Goal: Task Accomplishment & Management: Complete application form

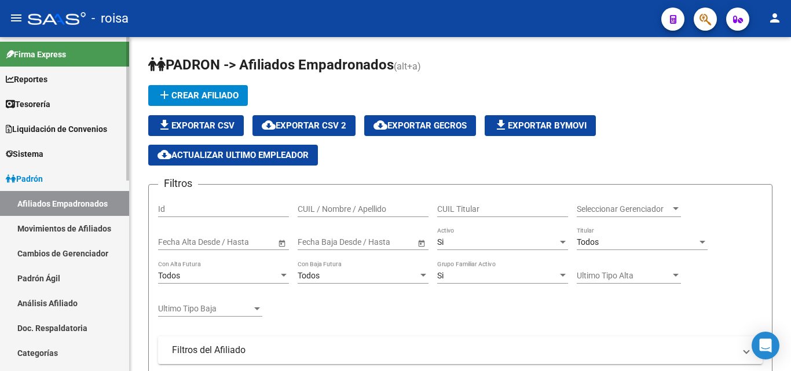
click at [48, 205] on link "Afiliados Empadronados" at bounding box center [64, 203] width 129 height 25
click at [63, 280] on link "Padrón Ágil" at bounding box center [64, 278] width 129 height 25
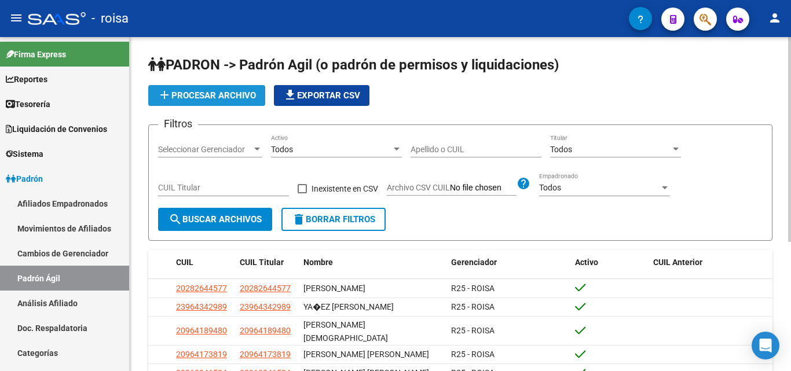
click at [218, 100] on span "add Procesar archivo" at bounding box center [206, 95] width 98 height 10
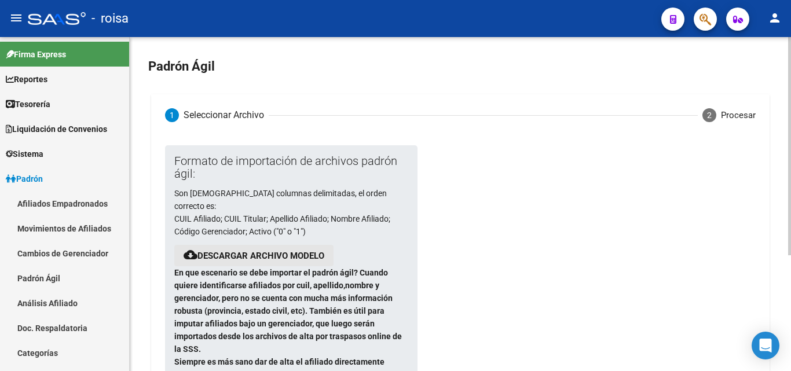
click at [224, 251] on link "Descargar archivo modelo" at bounding box center [260, 256] width 127 height 10
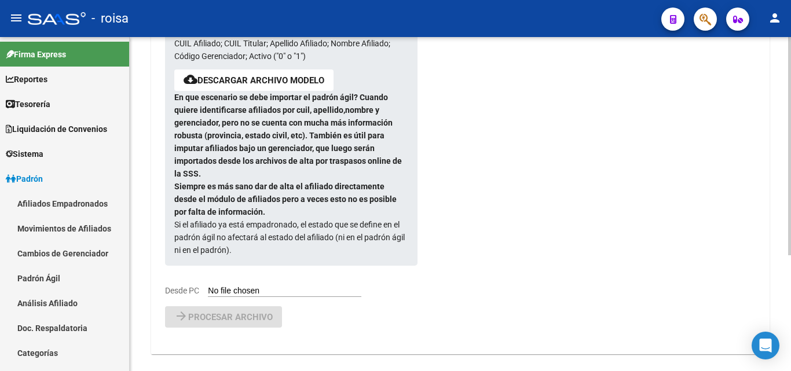
scroll to position [177, 0]
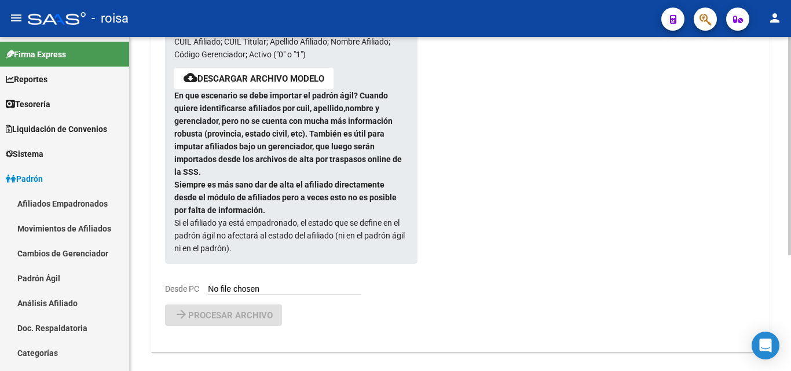
click at [254, 284] on input "Desde PC" at bounding box center [284, 289] width 153 height 11
type input "C:\fakepath\PADRON AGIL ROISA POR DECRETO ACTIVOS CON ROISA EN AFILMED.csv"
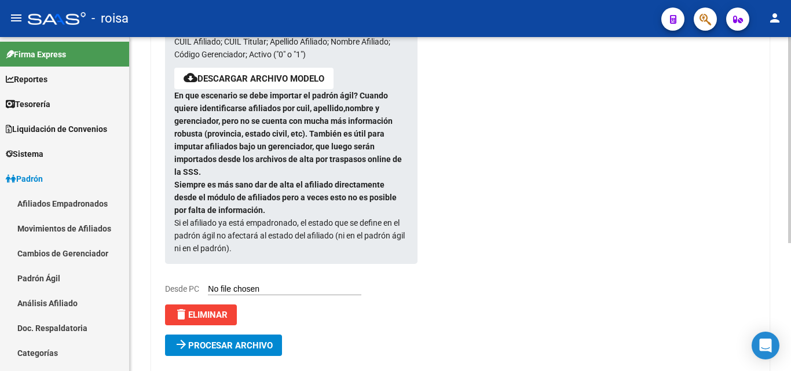
scroll to position [207, 0]
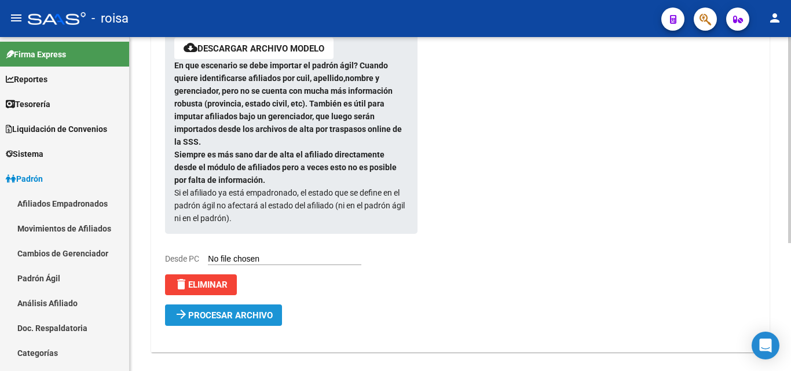
click at [247, 310] on span "Procesar archivo" at bounding box center [230, 315] width 85 height 10
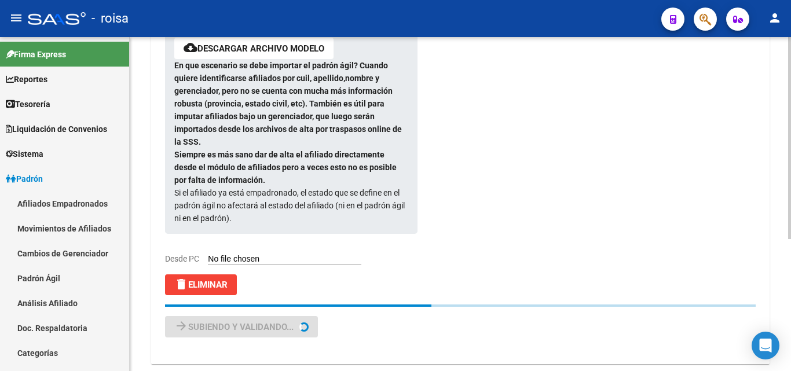
scroll to position [0, 0]
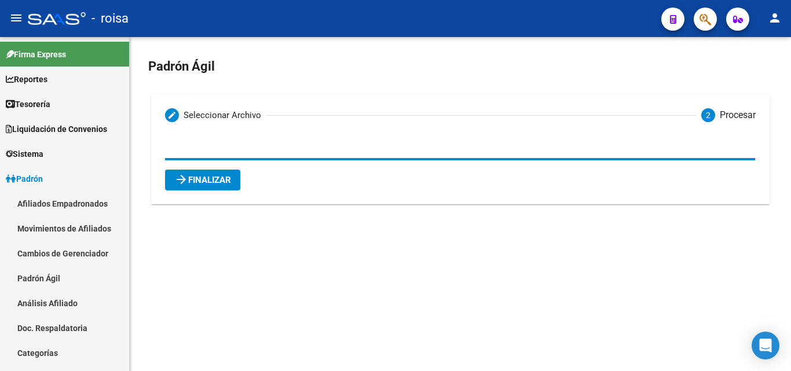
click at [226, 179] on span "arrow_forward Finalizar" at bounding box center [202, 180] width 57 height 10
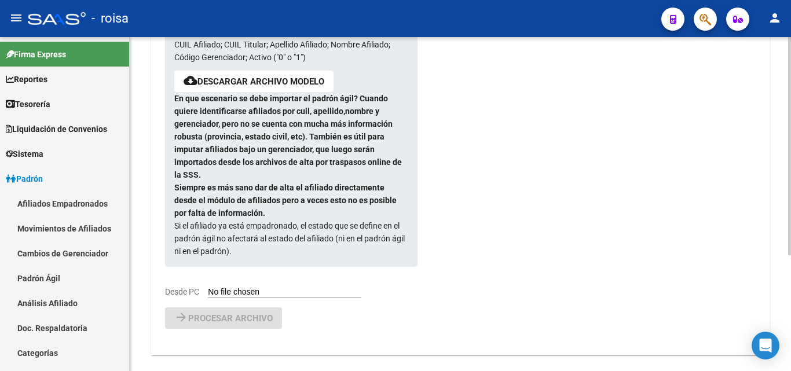
scroll to position [177, 0]
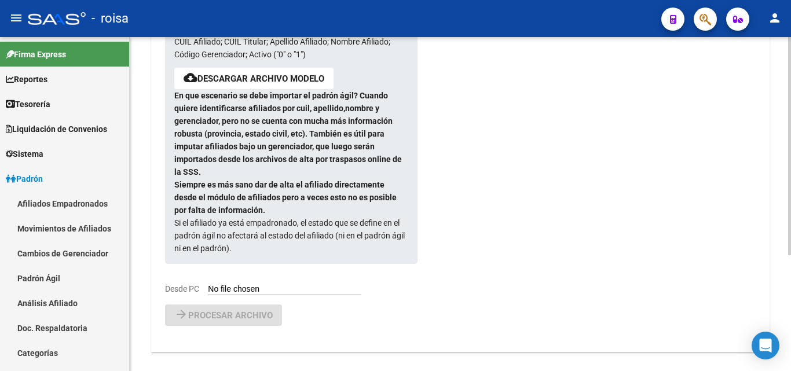
click at [254, 284] on input "Desde PC" at bounding box center [284, 289] width 153 height 11
type input "C:\fakepath\PADRON AGIL ROISA POR DECRETO ACTIVOS CON OTRA OS EN AFILMED.csv"
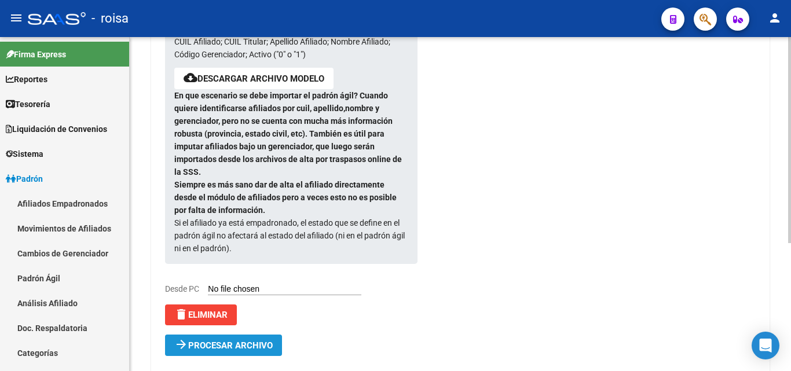
click at [235, 340] on span "Procesar archivo" at bounding box center [230, 345] width 85 height 10
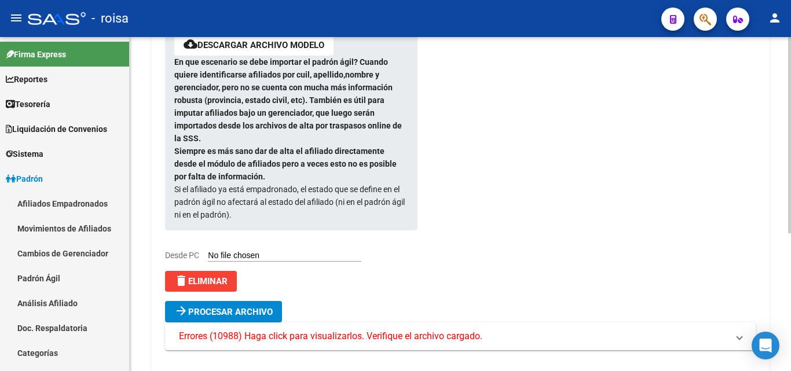
scroll to position [235, 0]
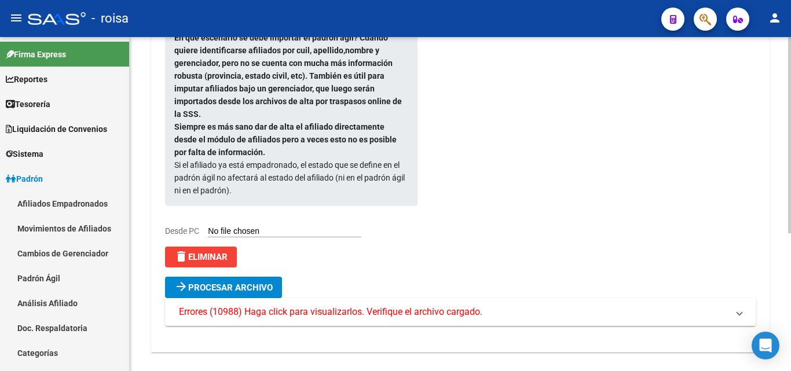
click at [460, 306] on span "Errores (10988) Haga click para visualizarlos. Verifique el archivo cargado." at bounding box center [330, 312] width 303 height 13
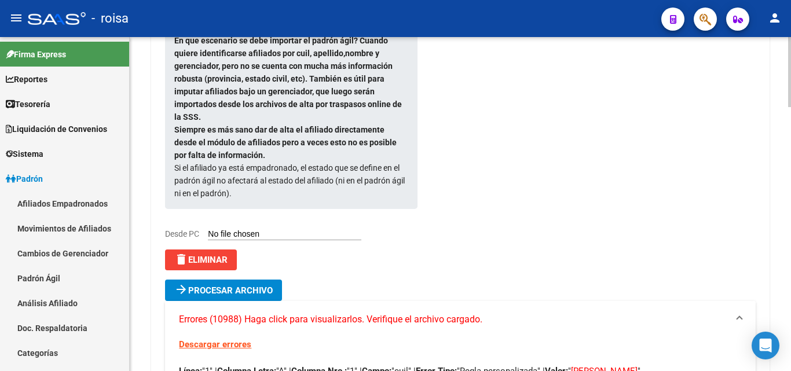
scroll to position [405, 0]
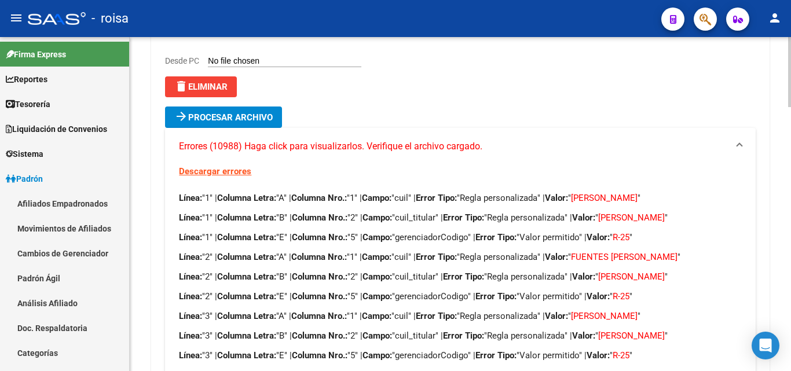
click at [214, 82] on span "delete Eliminar" at bounding box center [200, 87] width 53 height 10
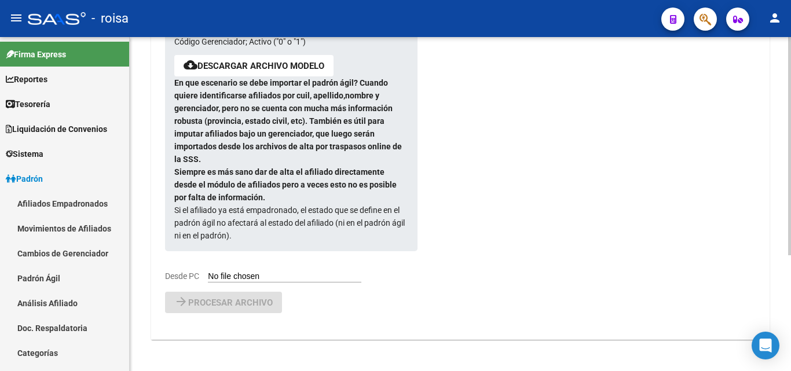
scroll to position [177, 0]
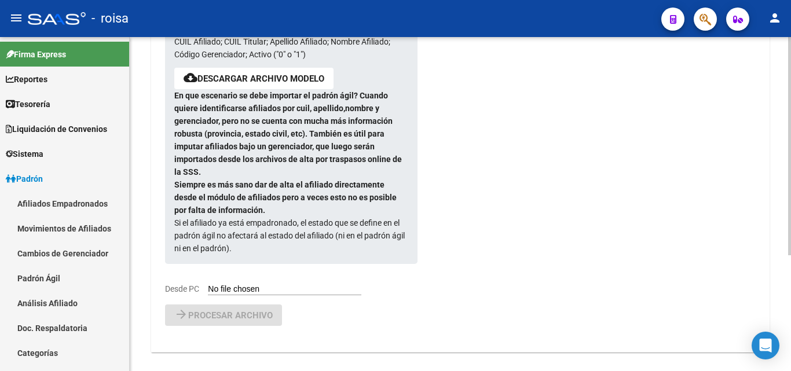
click at [240, 284] on input "Desde PC" at bounding box center [284, 289] width 153 height 11
type input "C:\fakepath\PADRON AGIL ROISA POR DECRETO ACTIVOS CON OTRA OS EN AFILMED.csv"
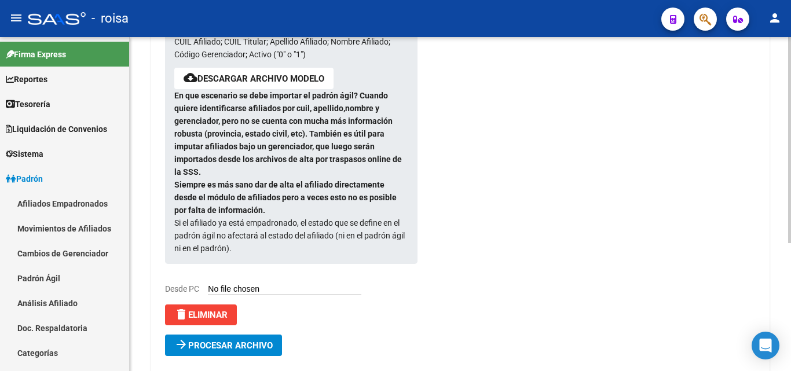
click at [221, 340] on span "arrow_forward Procesar archivo" at bounding box center [223, 345] width 98 height 10
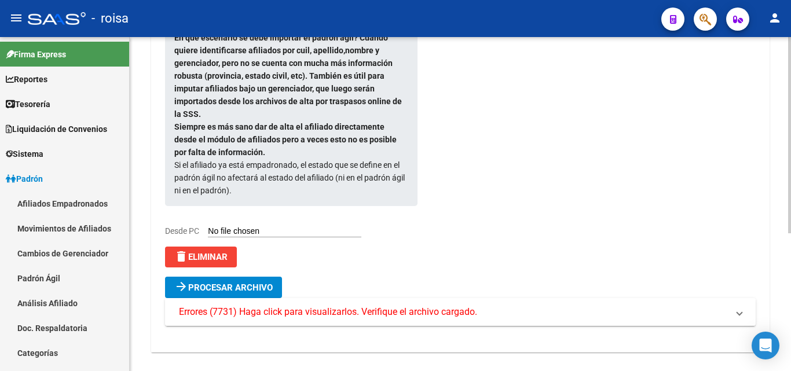
click at [421, 306] on span "Errores (7731) Haga click para visualizarlos. Verifique el archivo cargado." at bounding box center [328, 312] width 298 height 13
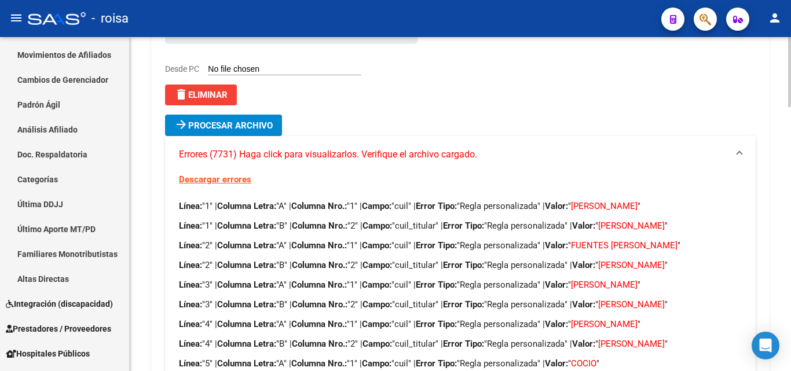
scroll to position [396, 0]
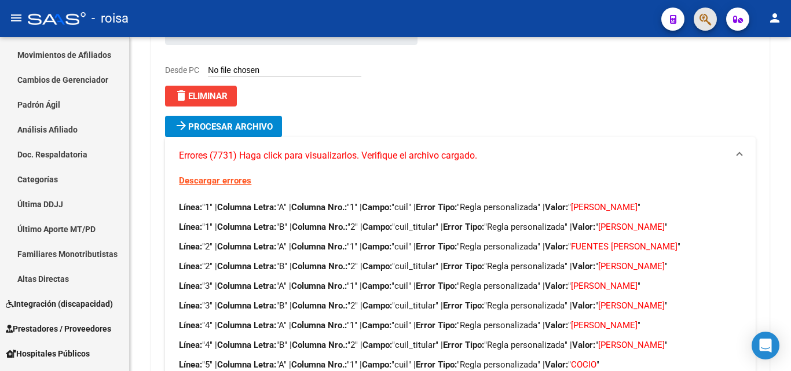
click at [713, 17] on button "button" at bounding box center [704, 19] width 23 height 23
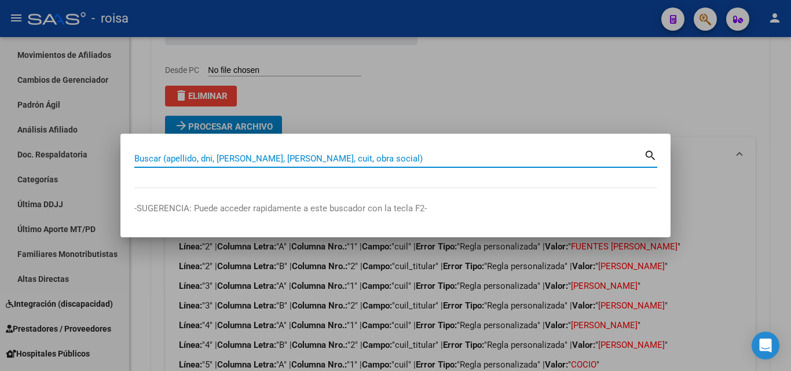
paste input "20392726242"
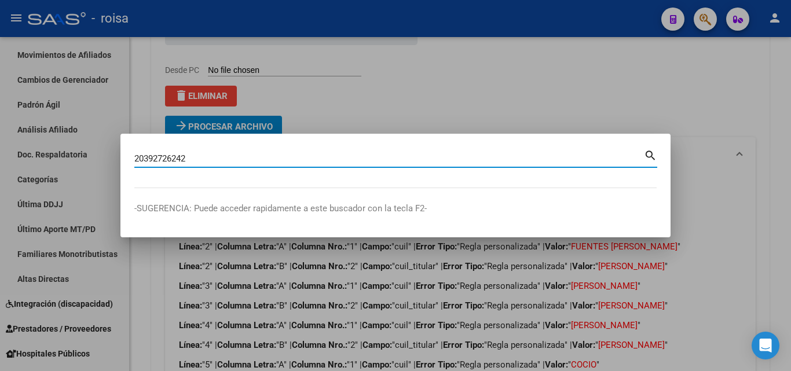
type input "20392726242"
click at [647, 157] on mat-icon "search" at bounding box center [650, 155] width 13 height 14
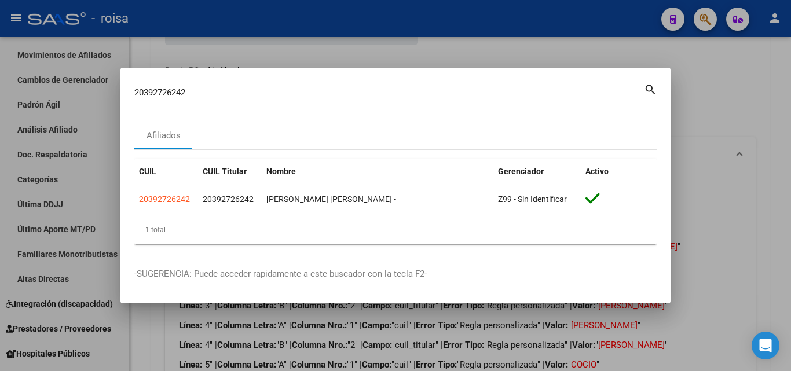
click at [682, 69] on div at bounding box center [395, 185] width 791 height 371
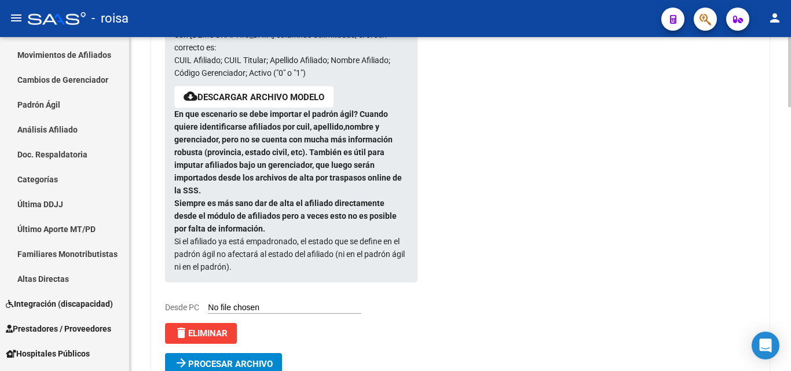
scroll to position [0, 0]
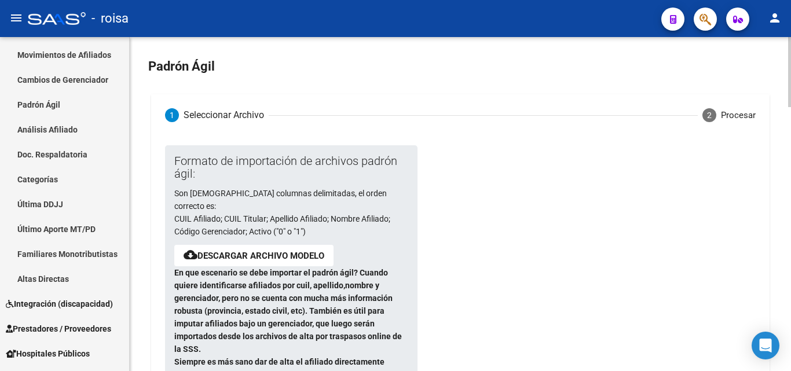
click at [790, 79] on div at bounding box center [789, 72] width 3 height 70
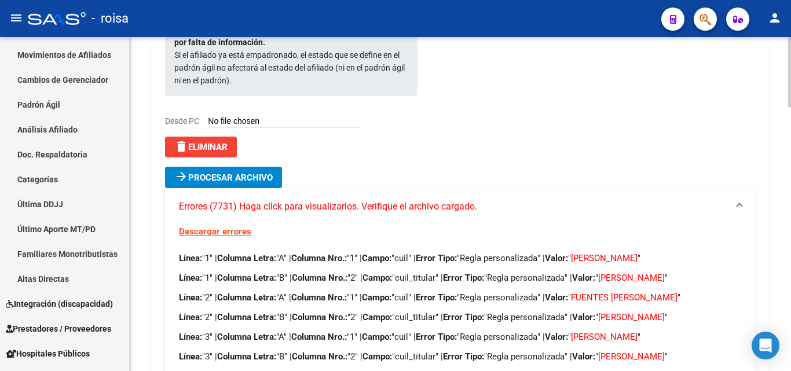
scroll to position [232, 0]
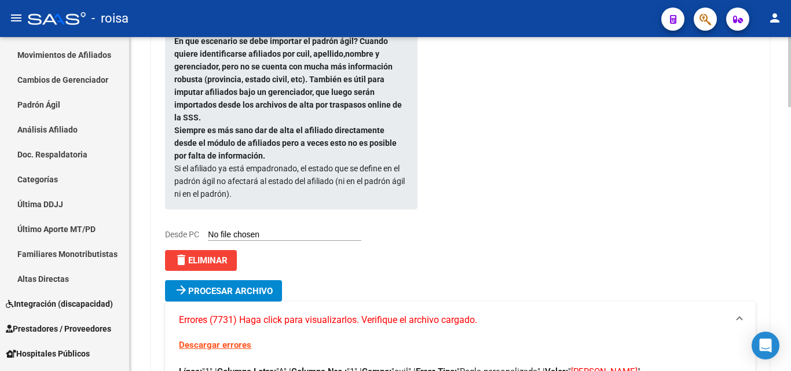
click at [225, 255] on span "delete Eliminar" at bounding box center [200, 260] width 53 height 10
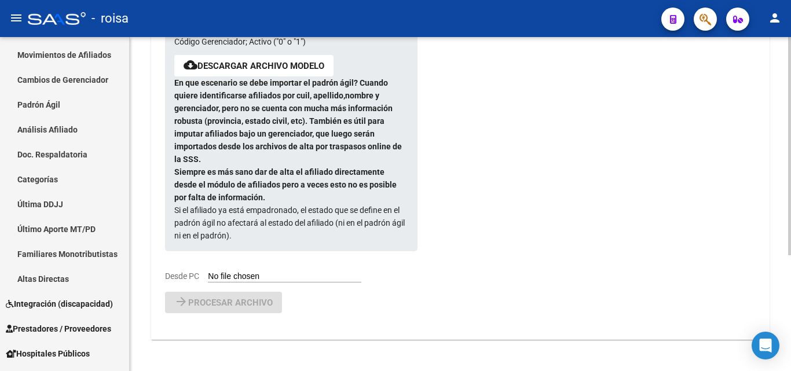
scroll to position [177, 0]
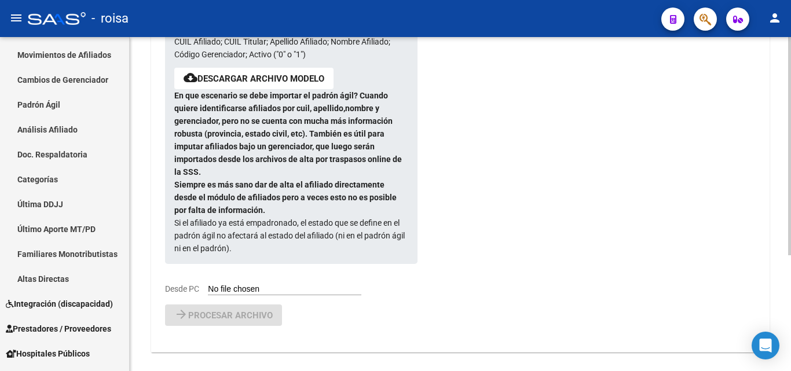
click at [269, 284] on input "Desde PC" at bounding box center [284, 289] width 153 height 11
type input "C:\fakepath\PADRON AGIL ROISA POR DECRETO ACTIVOS CON OTRA OS EN AFILMED.csv"
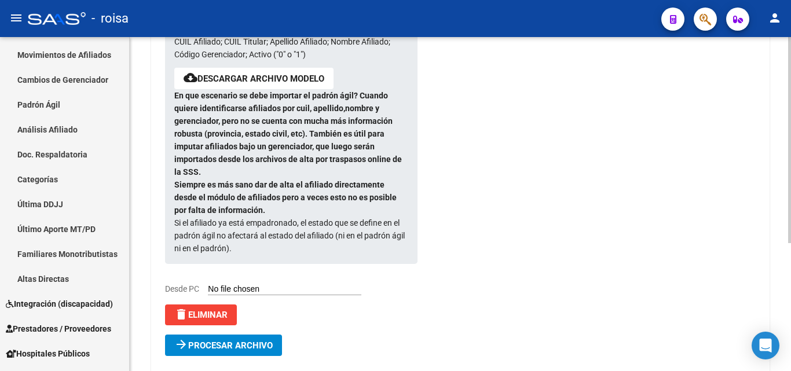
click at [244, 340] on span "arrow_forward Procesar archivo" at bounding box center [223, 345] width 98 height 10
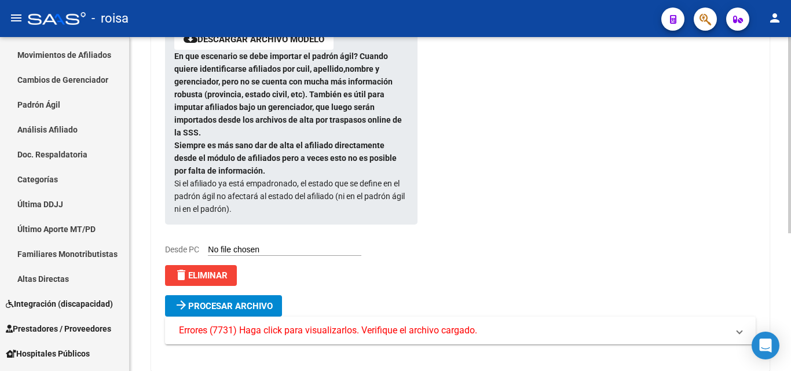
scroll to position [235, 0]
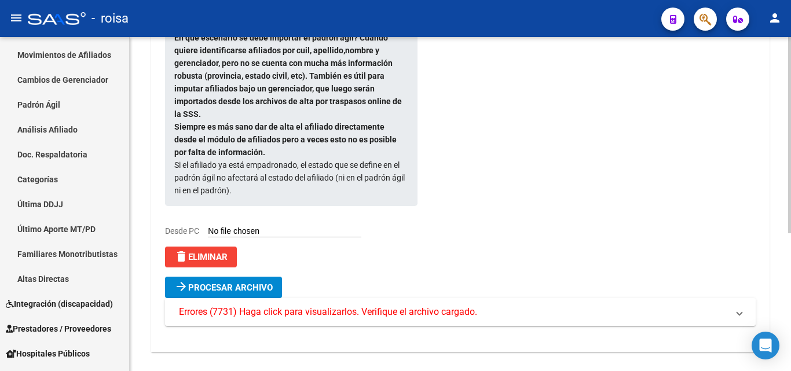
click at [394, 306] on span "Errores (7731) Haga click para visualizarlos. Verifique el archivo cargado." at bounding box center [328, 312] width 298 height 13
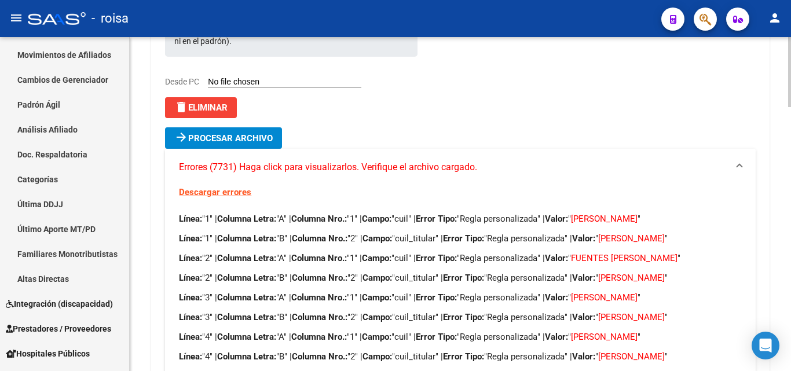
scroll to position [409, 0]
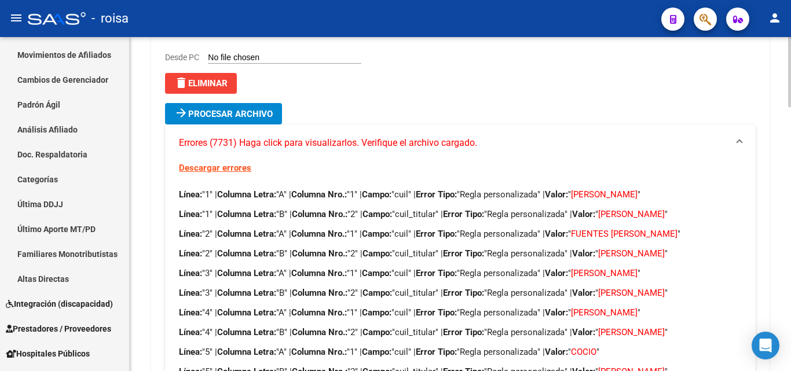
drag, startPoint x: 640, startPoint y: 180, endPoint x: 434, endPoint y: 170, distance: 206.9
click at [427, 188] on p "Línea: "1" | Columna Letra: "A" | Columna Nro.: "1" | Campo: "cuil" | Error Tip…" at bounding box center [460, 194] width 562 height 13
click at [424, 188] on p "Línea: "1" | Columna Letra: "A" | Columna Nro.: "1" | Campo: "cuil" | Error Tip…" at bounding box center [460, 194] width 562 height 13
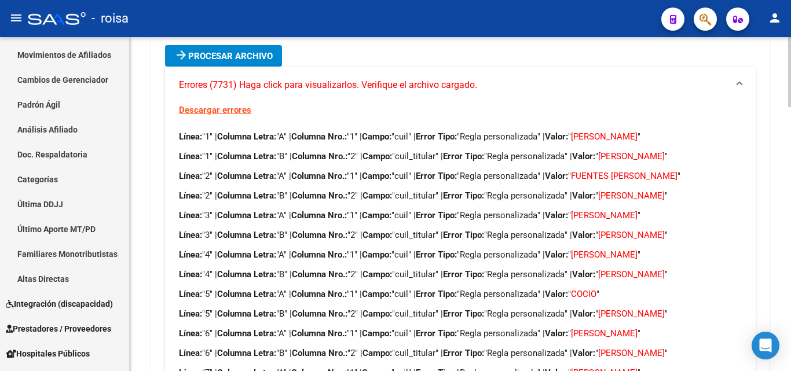
click at [649, 269] on span "[PERSON_NAME]" at bounding box center [631, 274] width 67 height 10
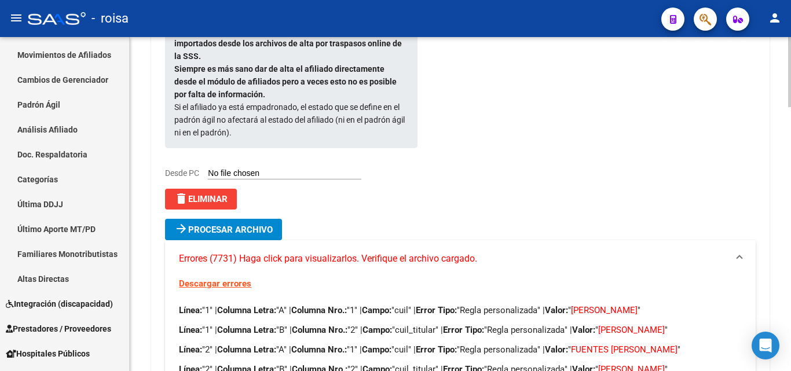
click at [227, 194] on span "delete Eliminar" at bounding box center [200, 199] width 53 height 10
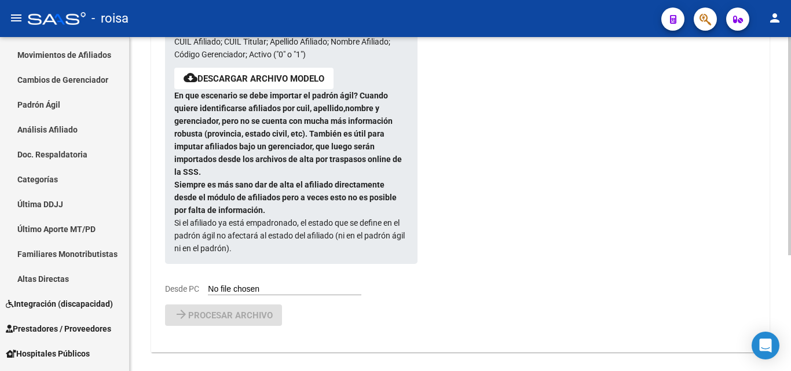
click at [259, 284] on input "Desde PC" at bounding box center [284, 289] width 153 height 11
type input "C:\fakepath\PADRON AGIL ROISA POR DECRETO ACTIVOS CON ROISA EN AFILMED.csv"
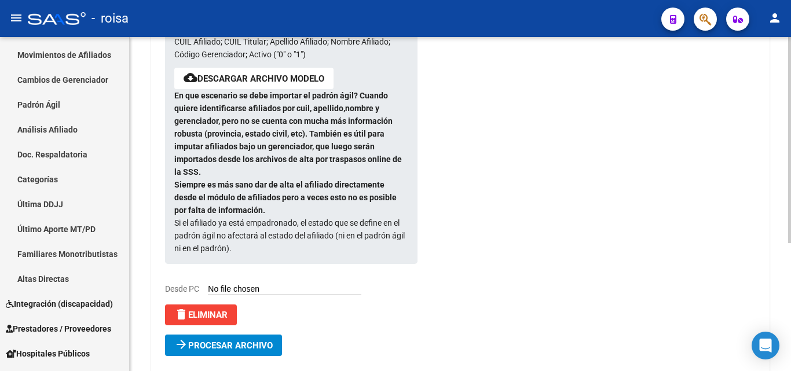
click at [231, 340] on span "Procesar archivo" at bounding box center [230, 345] width 85 height 10
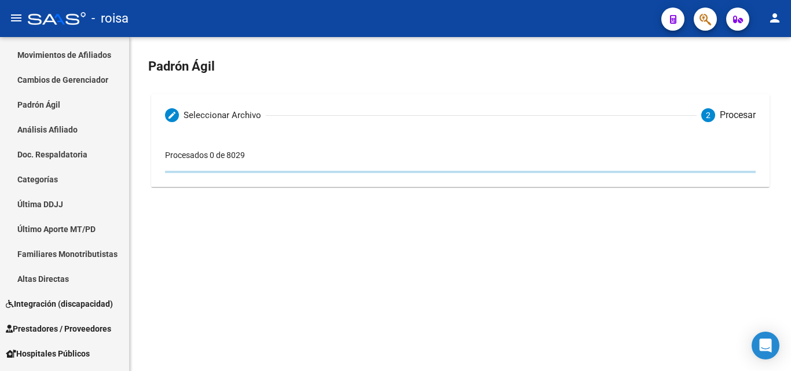
scroll to position [0, 0]
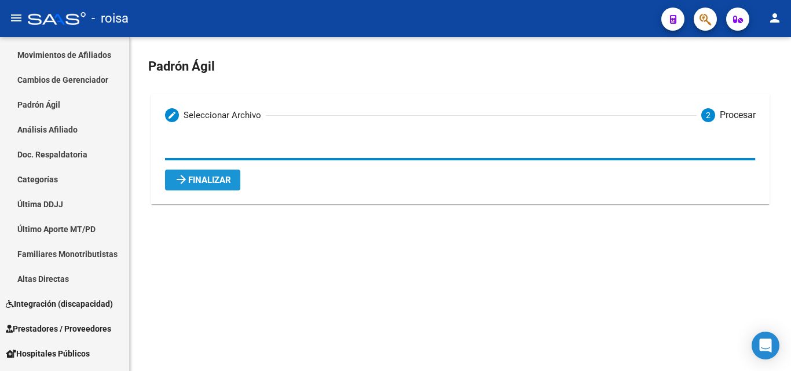
click at [227, 185] on span "arrow_forward Finalizar" at bounding box center [202, 180] width 57 height 10
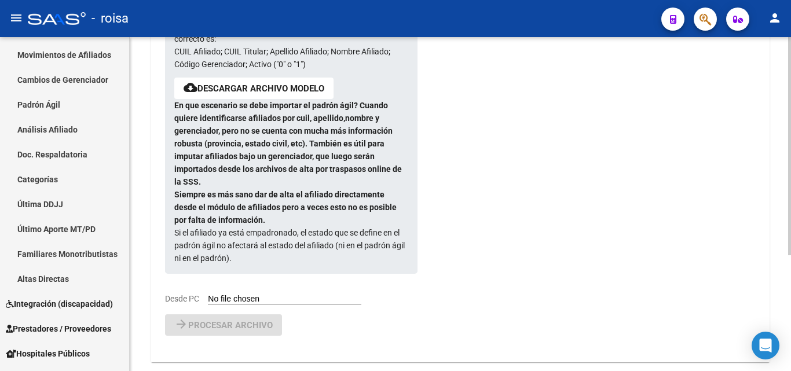
scroll to position [177, 0]
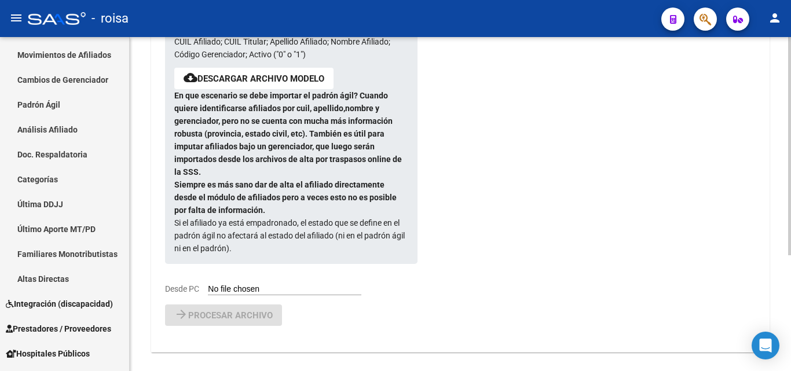
click at [255, 284] on input "Desde PC" at bounding box center [284, 289] width 153 height 11
type input "C:\fakepath\PADRON AGIL ROISA POR DECRETO ACTIVOS CON OTRA OS EN AFILMED.csv"
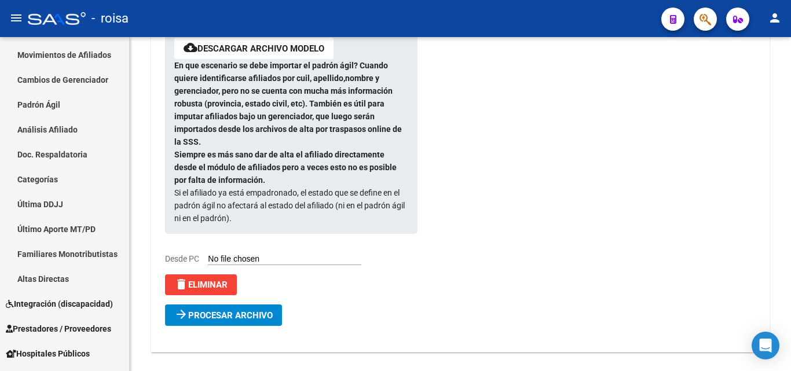
scroll to position [149, 0]
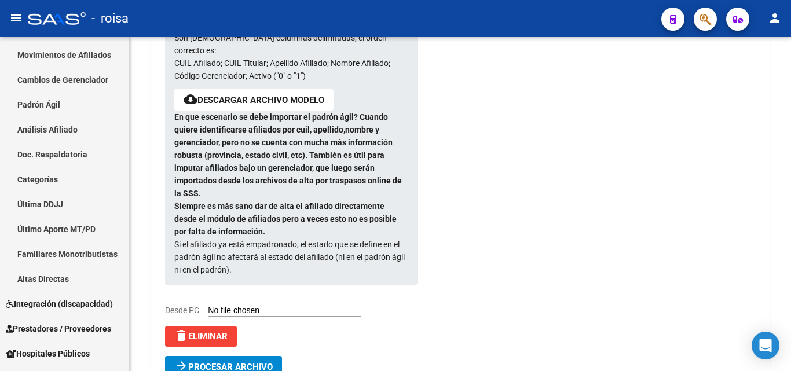
click at [236, 302] on div "Formato de importación de archivos padrón ágil: Son [DEMOGRAPHIC_DATA] columnas…" at bounding box center [282, 168] width 234 height 357
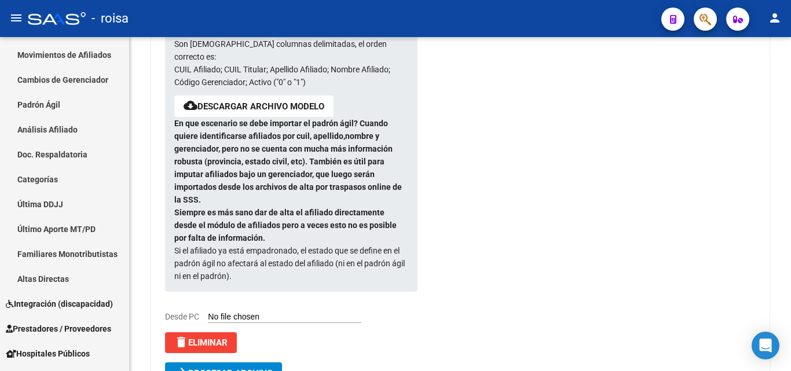
scroll to position [207, 0]
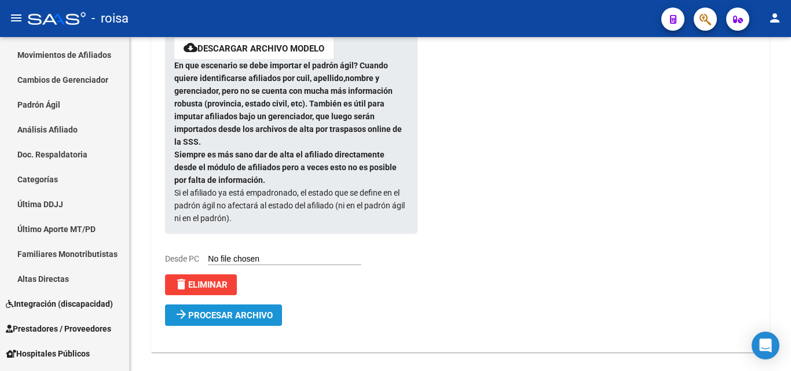
click at [262, 310] on span "Procesar archivo" at bounding box center [230, 315] width 85 height 10
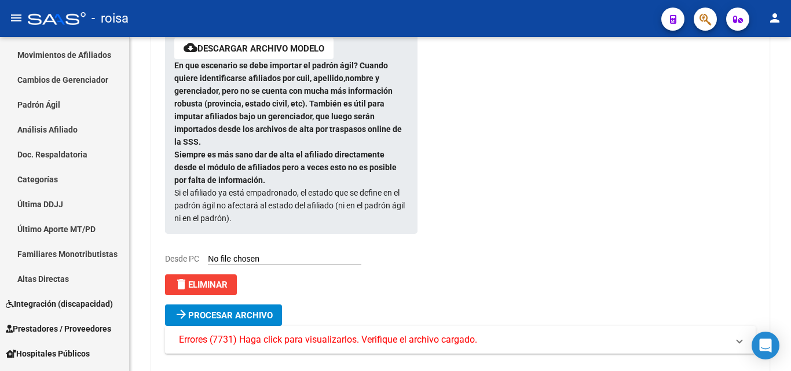
click at [331, 333] on span "Errores (7731) Haga click para visualizarlos. Verifique el archivo cargado." at bounding box center [328, 339] width 298 height 13
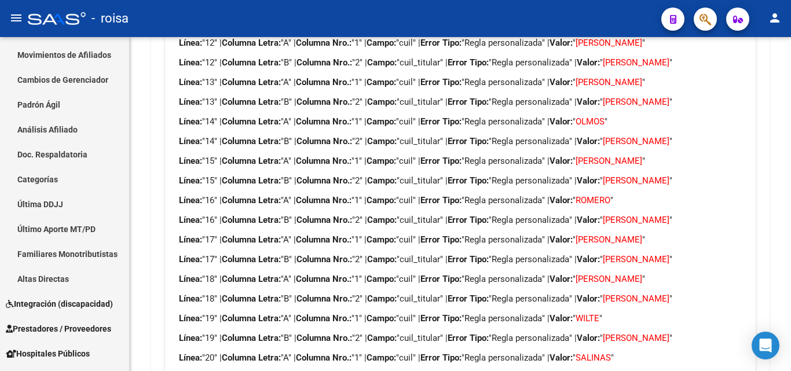
scroll to position [1018, 0]
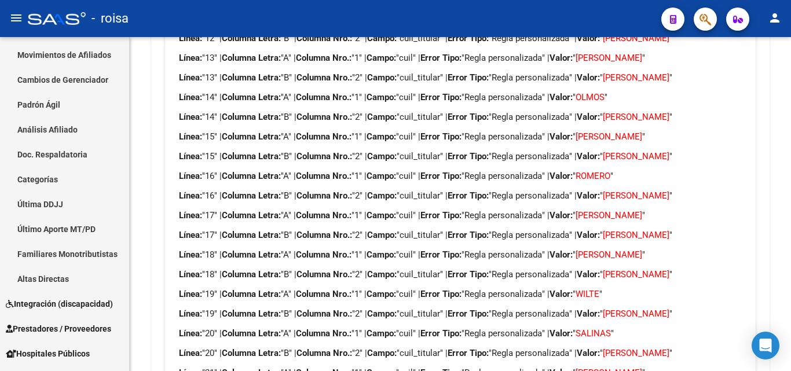
drag, startPoint x: 597, startPoint y: 300, endPoint x: 380, endPoint y: 298, distance: 217.1
click at [380, 307] on p "Línea: "19" | Columna Letra: "B" | Columna Nro.: "2" | Campo: "cuil_titular" | …" at bounding box center [460, 313] width 562 height 13
copy p "Campo: "cuil_titular" | Error Tipo: "Regla personalizada" |"
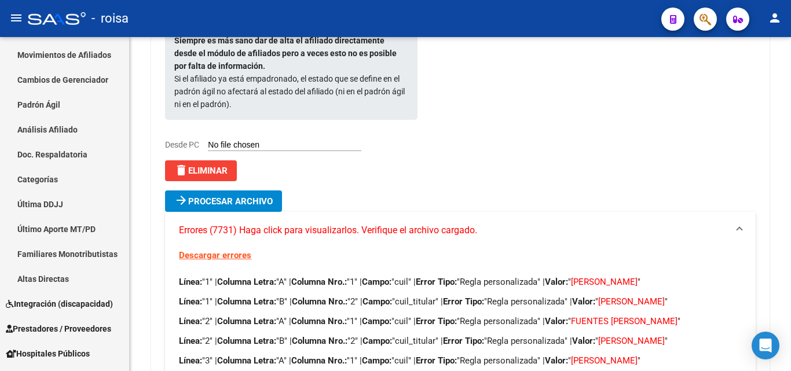
scroll to position [298, 0]
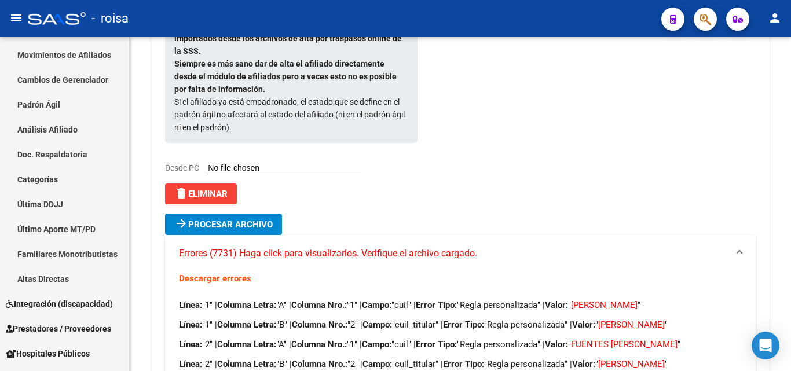
drag, startPoint x: 226, startPoint y: 296, endPoint x: 174, endPoint y: 281, distance: 54.8
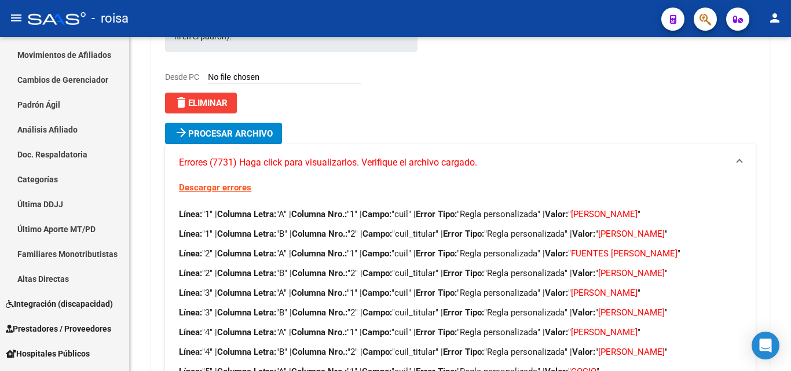
scroll to position [414, 0]
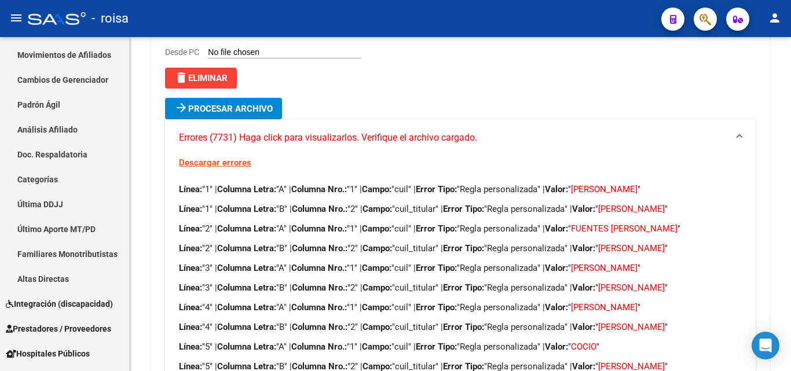
click at [701, 20] on icon "button" at bounding box center [705, 19] width 12 height 13
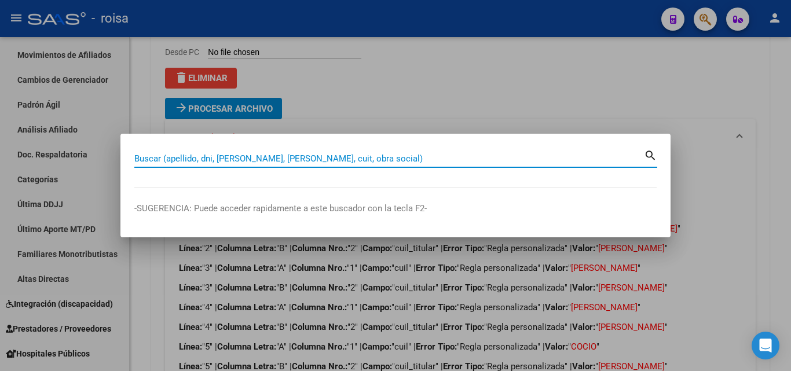
paste input "200039272624"
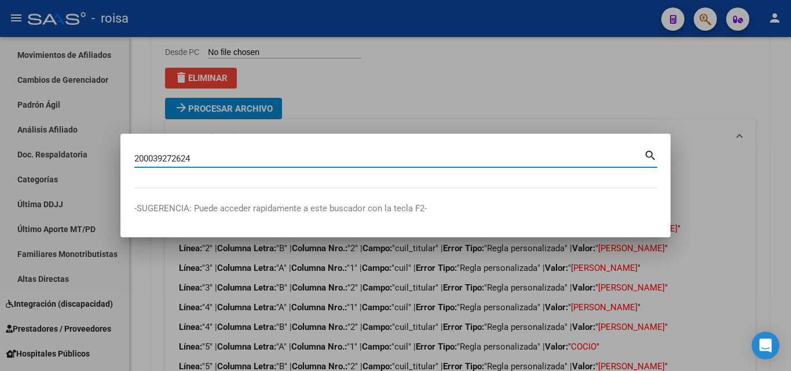
type input "200039272624"
click at [654, 156] on mat-icon "search" at bounding box center [650, 155] width 13 height 14
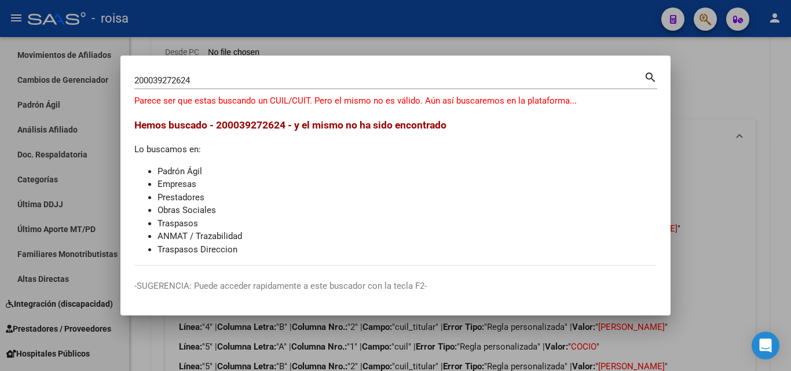
click at [696, 89] on div at bounding box center [395, 185] width 791 height 371
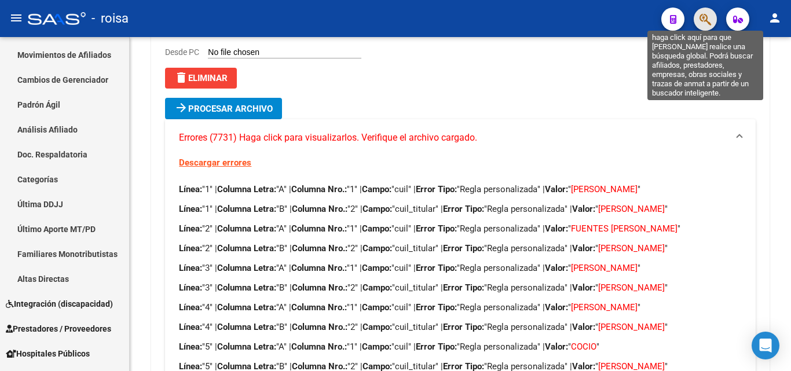
click at [706, 19] on icon "button" at bounding box center [705, 19] width 12 height 13
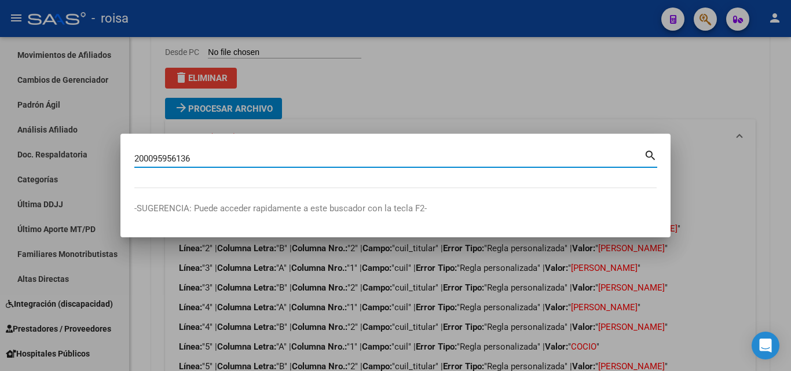
type input "200095956136"
click at [648, 157] on mat-icon "search" at bounding box center [650, 155] width 13 height 14
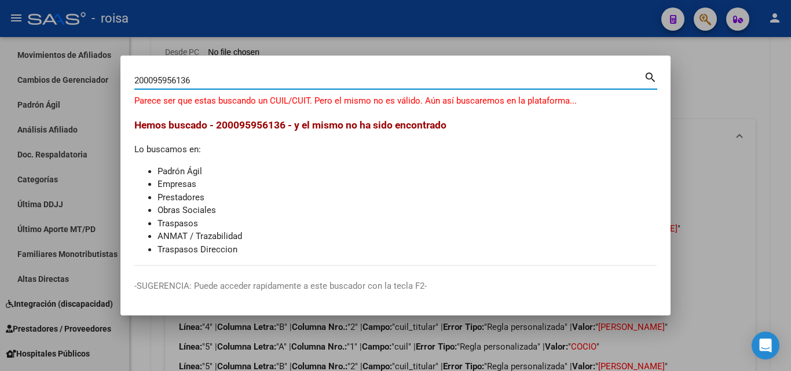
click at [697, 67] on div at bounding box center [395, 185] width 791 height 371
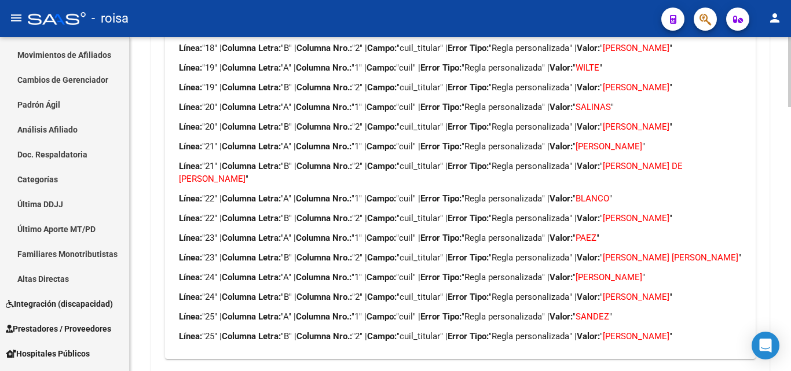
scroll to position [1264, 0]
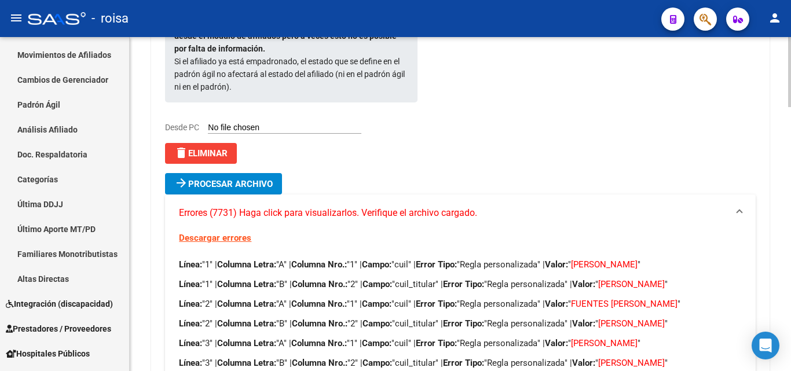
scroll to position [338, 0]
click at [235, 233] on link "Descargar errores" at bounding box center [215, 238] width 72 height 10
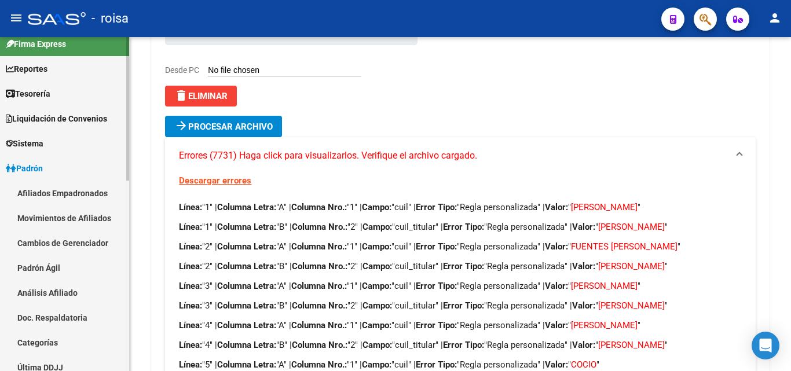
scroll to position [0, 0]
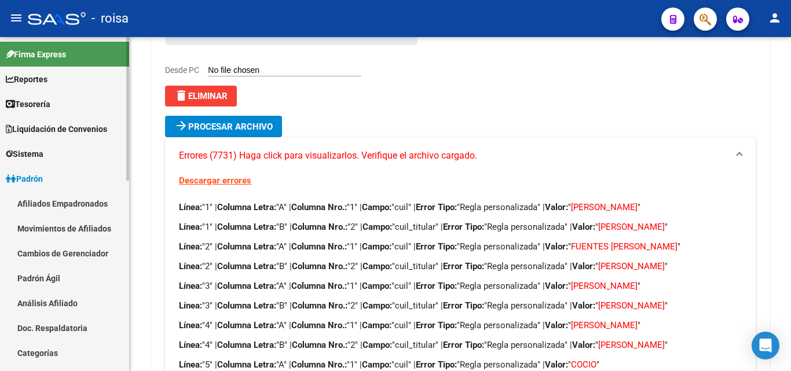
click at [75, 235] on link "Movimientos de Afiliados" at bounding box center [64, 228] width 129 height 25
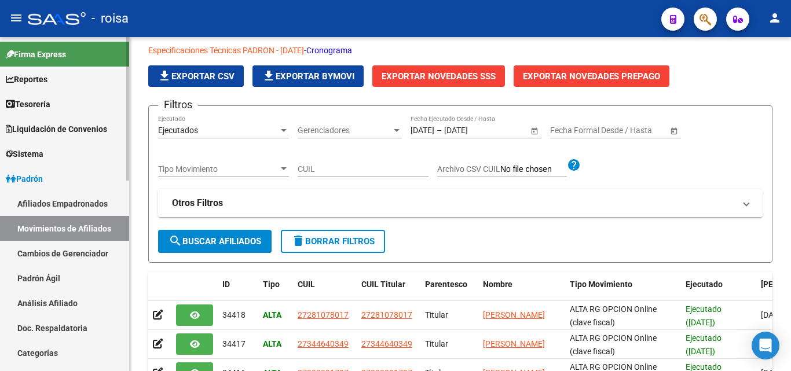
scroll to position [340, 0]
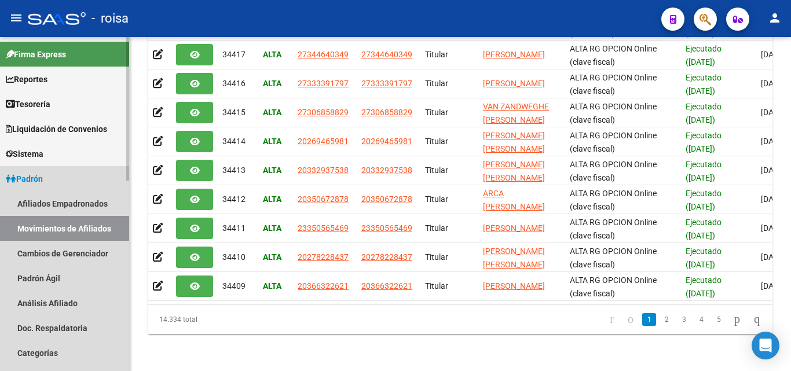
click at [52, 176] on link "Padrón" at bounding box center [64, 178] width 129 height 25
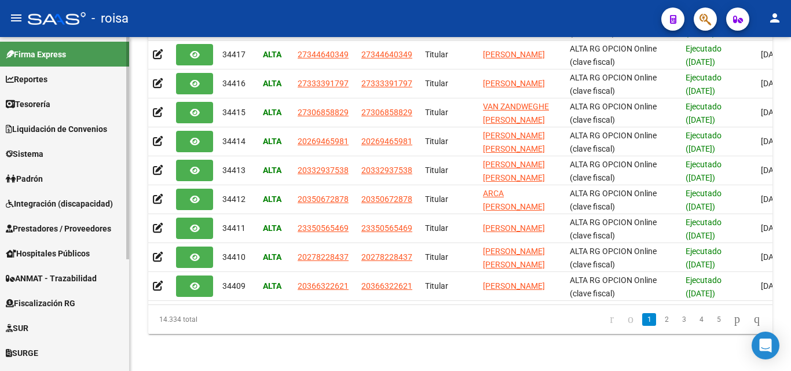
click at [52, 176] on link "Padrón" at bounding box center [64, 178] width 129 height 25
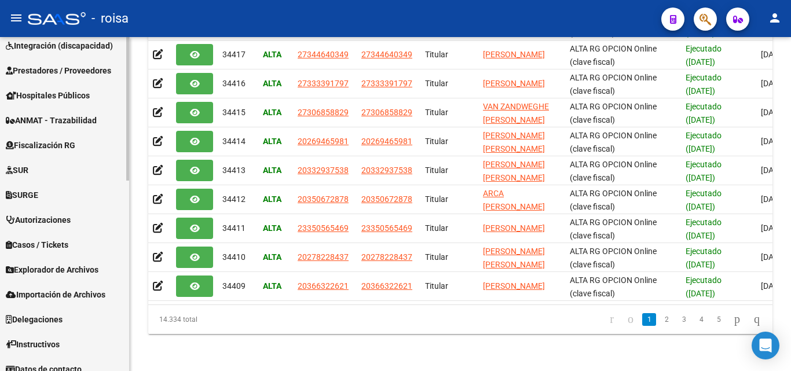
scroll to position [442, 0]
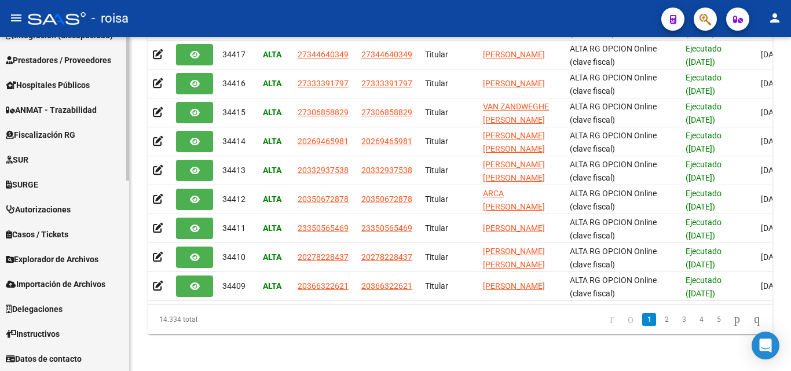
click at [84, 262] on span "Explorador de Archivos" at bounding box center [52, 259] width 93 height 13
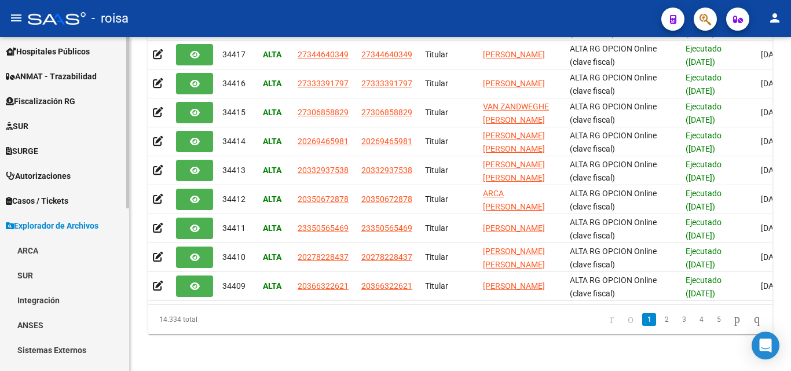
scroll to position [227, 0]
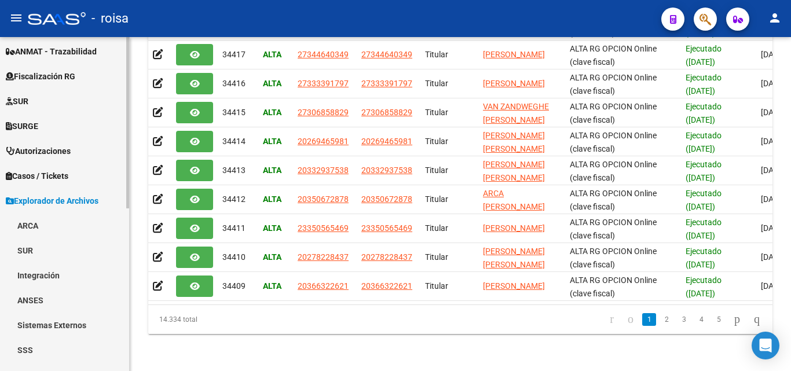
click at [57, 344] on link "SSS" at bounding box center [64, 349] width 129 height 25
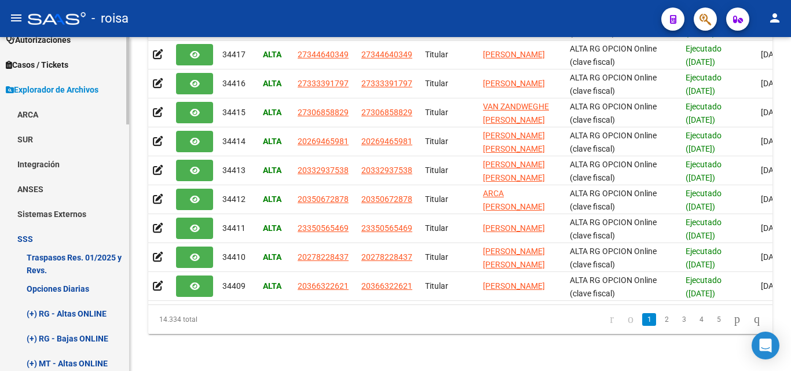
scroll to position [343, 0]
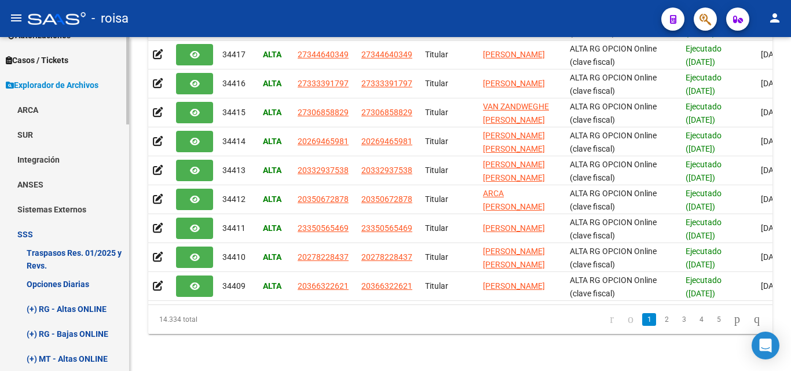
click at [96, 258] on link "Traspasos Res. 01/2025 y Revs." at bounding box center [64, 259] width 129 height 25
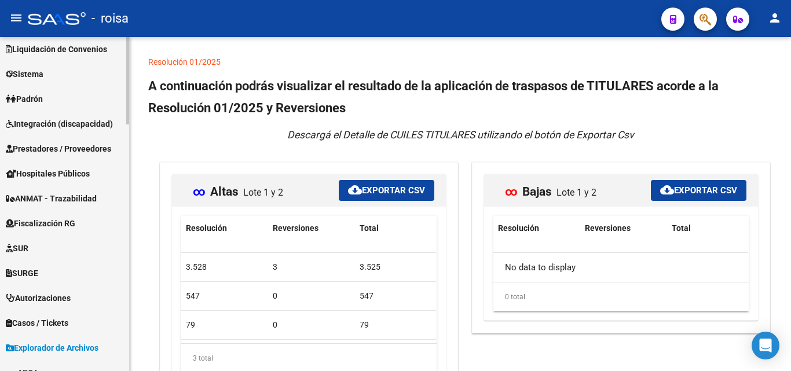
scroll to position [53, 0]
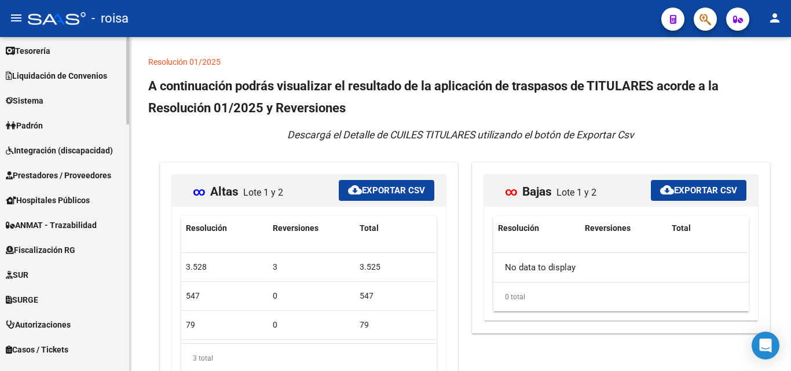
click at [53, 124] on link "Padrón" at bounding box center [64, 125] width 129 height 25
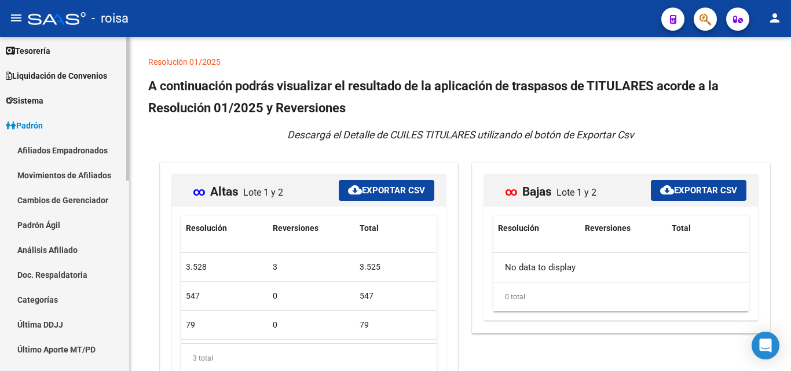
click at [47, 225] on link "Padrón Ágil" at bounding box center [64, 224] width 129 height 25
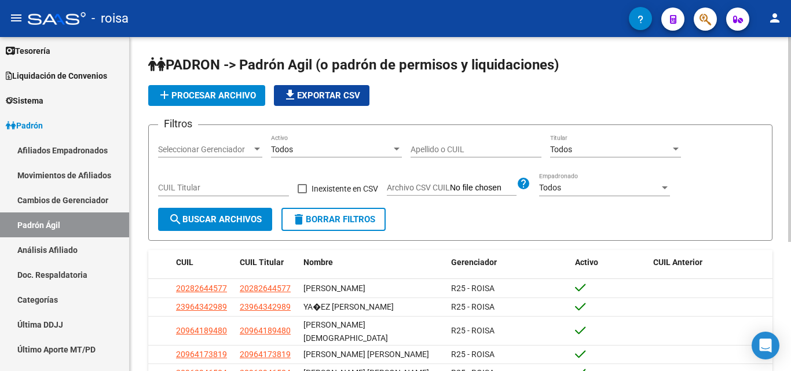
click at [223, 92] on span "add Procesar archivo" at bounding box center [206, 95] width 98 height 10
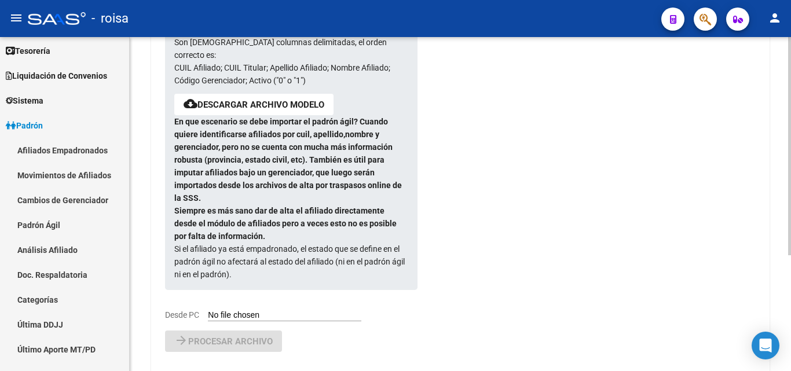
scroll to position [174, 0]
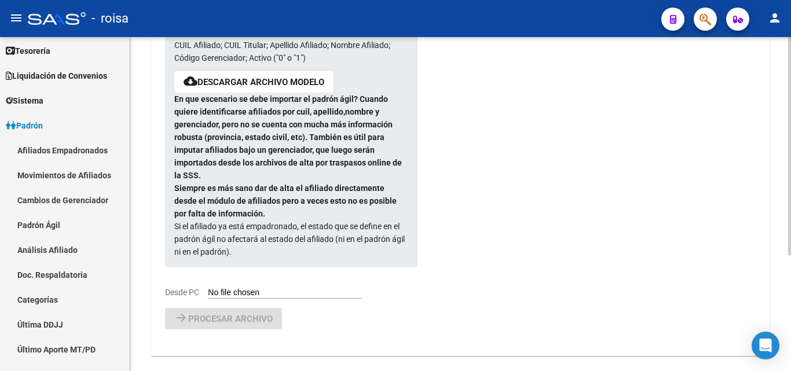
click at [264, 288] on input "Desde PC" at bounding box center [284, 293] width 153 height 11
type input "C:\fakepath\PADRON AGIL ROISA POR DECRETO ACTIVOS CON OTRA OS EN AFILMED.csv"
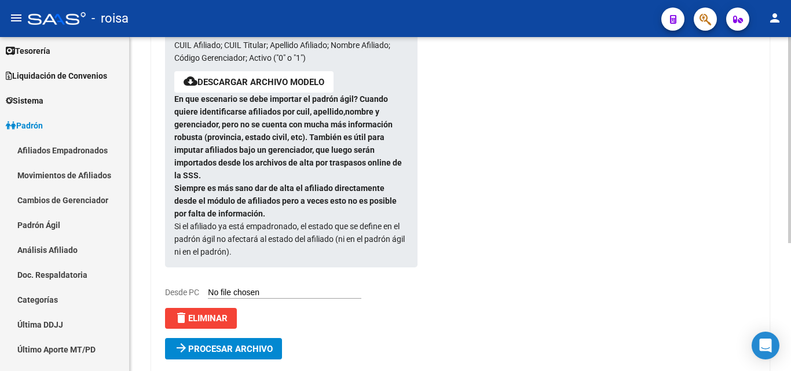
click at [219, 344] on span "Procesar archivo" at bounding box center [230, 349] width 85 height 10
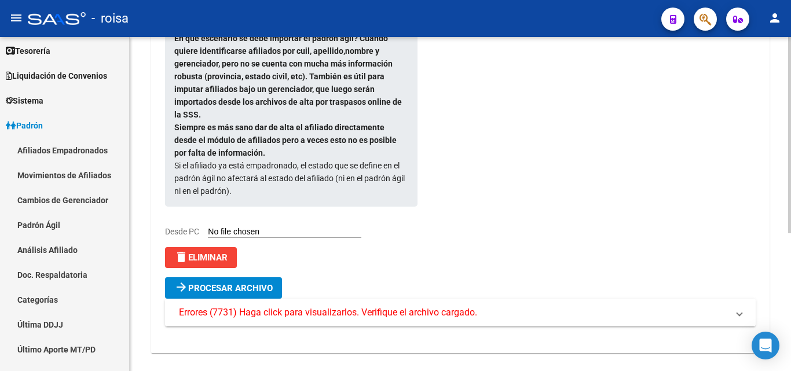
scroll to position [235, 0]
click at [478, 298] on mat-expansion-panel-header "Errores (7731) Haga click para visualizarlos. Verifique el archivo cargado." at bounding box center [460, 312] width 590 height 28
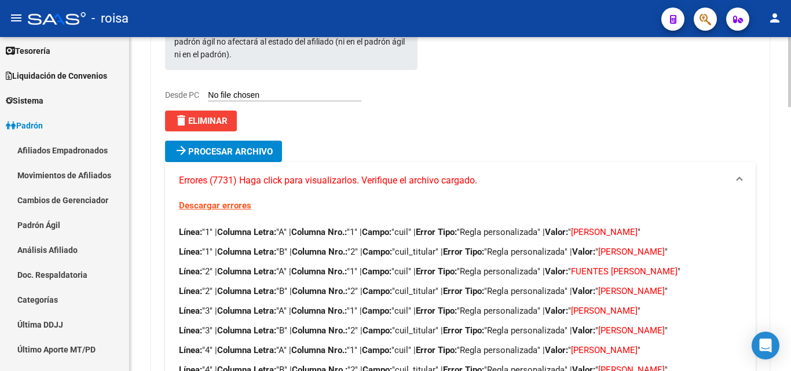
scroll to position [409, 0]
